Goal: Task Accomplishment & Management: Manage account settings

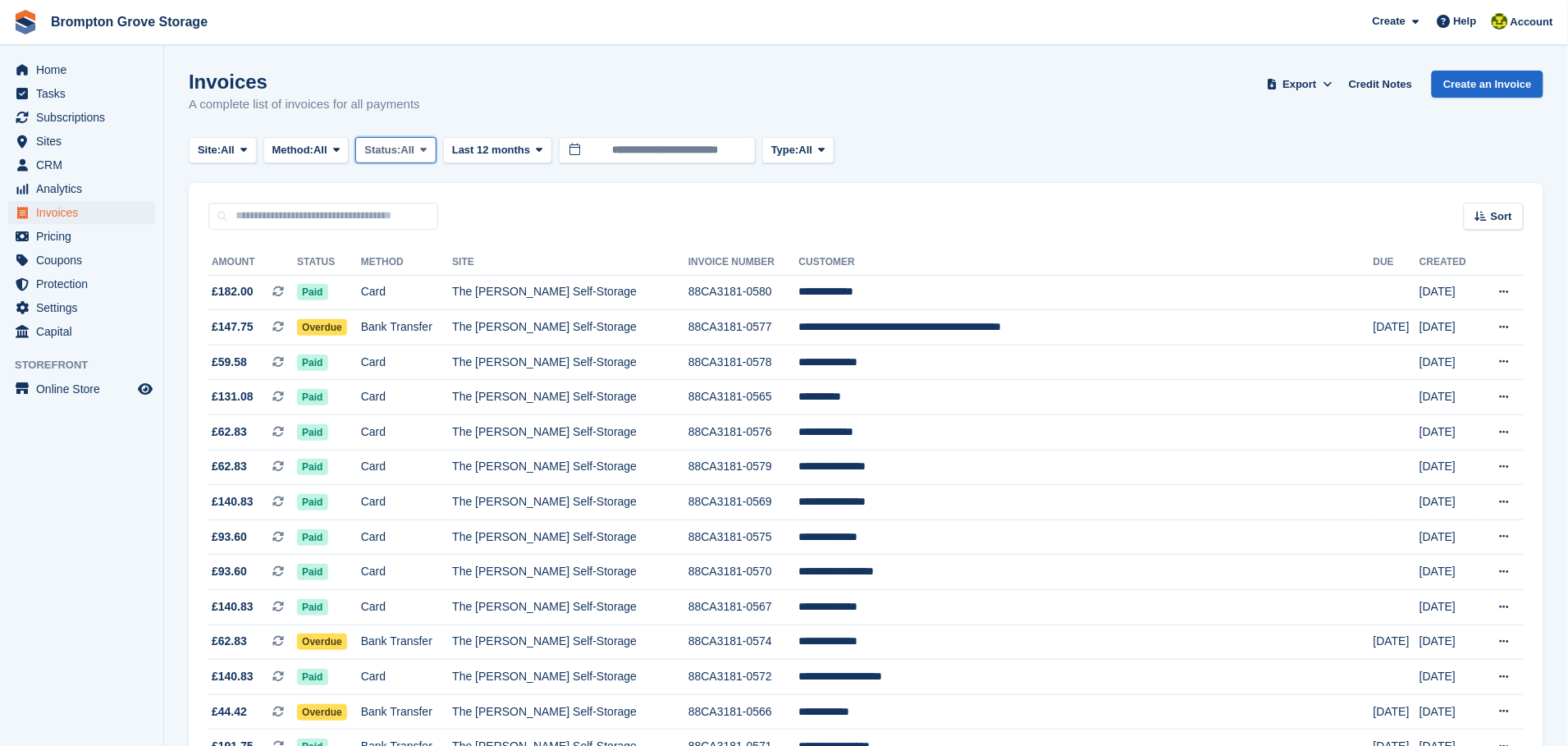
click at [425, 144] on span at bounding box center [423, 151] width 14 height 14
click at [429, 281] on link "Open" at bounding box center [434, 277] width 143 height 30
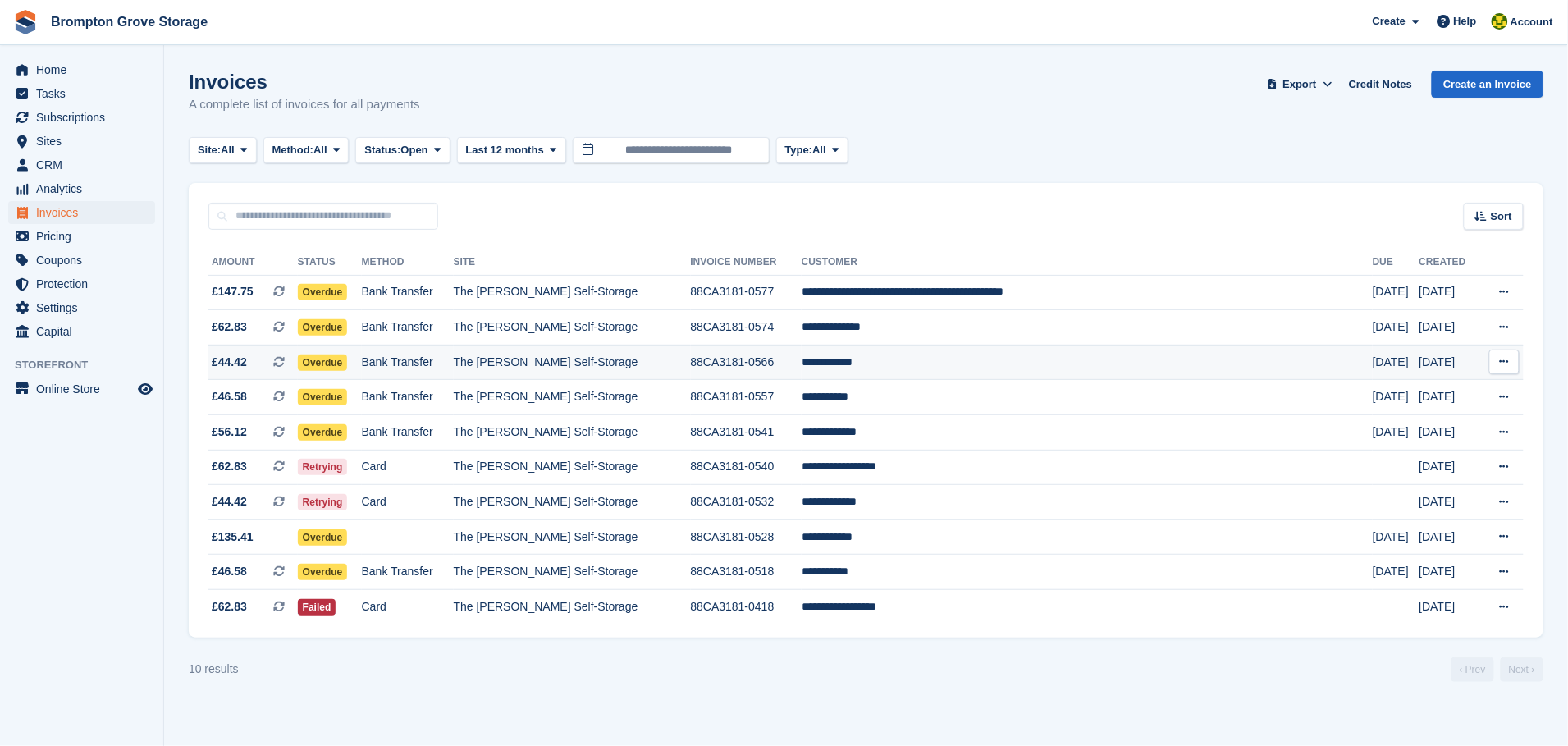
click at [340, 361] on span "Overdue" at bounding box center [323, 362] width 50 height 16
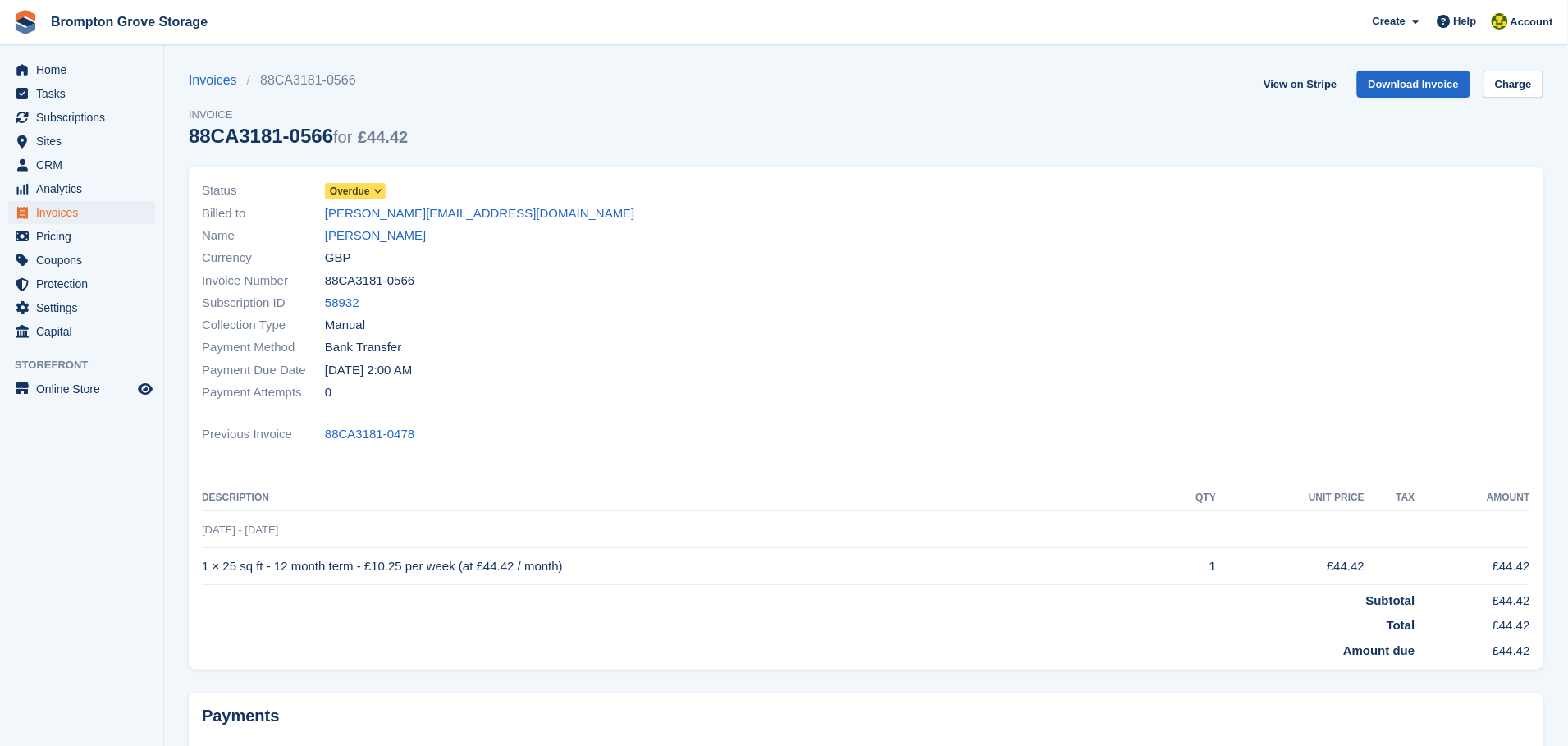
click at [355, 192] on span "Overdue" at bounding box center [350, 190] width 41 height 14
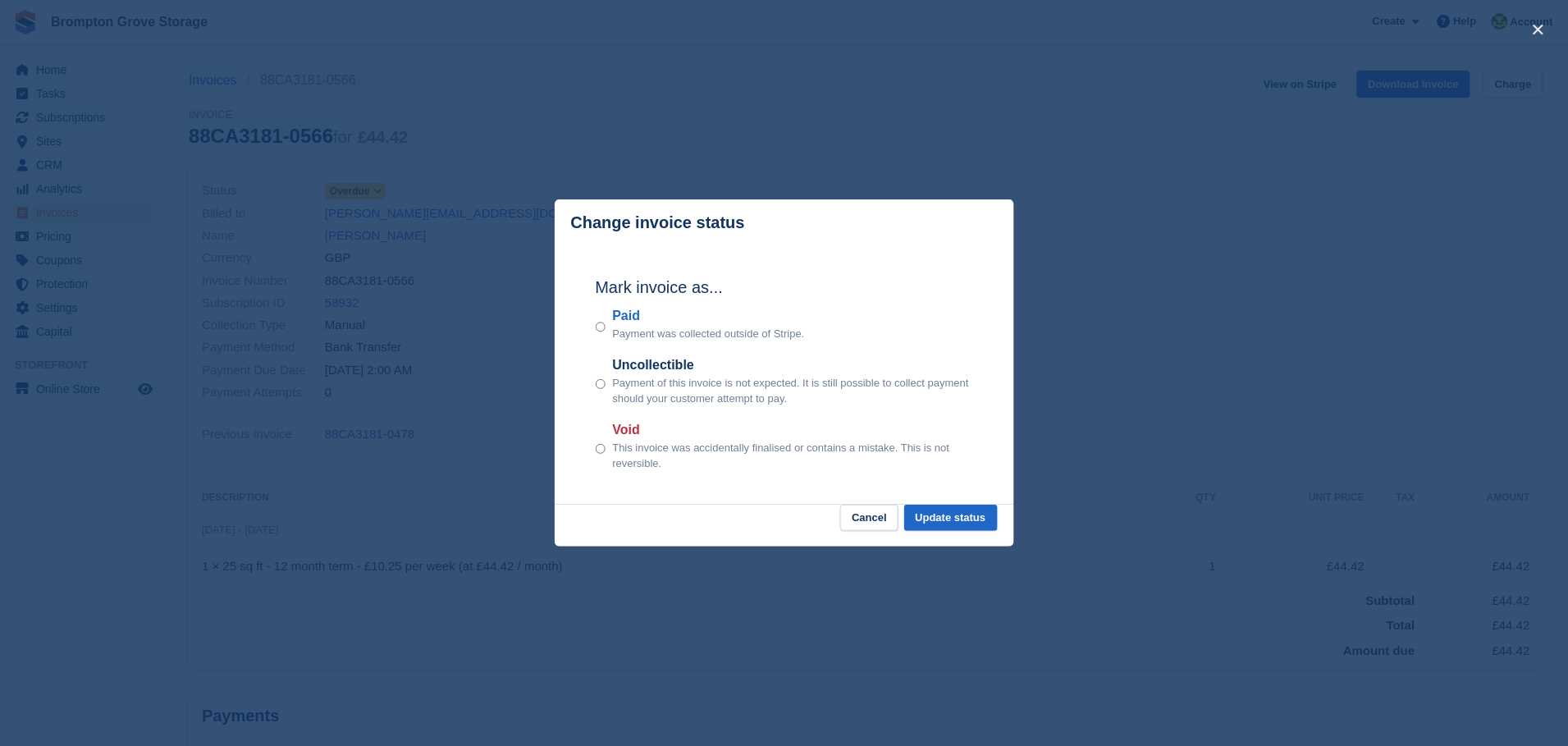
click at [608, 338] on div "Paid Payment was collected outside of Stripe." at bounding box center [784, 324] width 378 height 36
click at [594, 324] on div "Mark invoice as... Paid Payment was collected outside of Stripe. Uncollectible …" at bounding box center [784, 376] width 411 height 259
click at [950, 514] on button "Update status" at bounding box center [951, 518] width 94 height 27
